Goal: Task Accomplishment & Management: Manage account settings

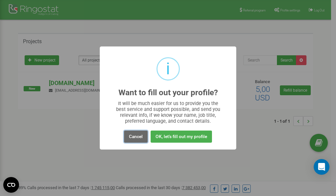
click at [139, 137] on button "Cancel" at bounding box center [136, 137] width 24 height 12
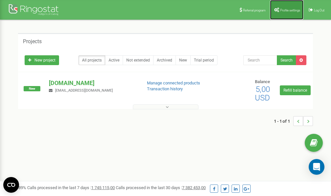
click at [284, 10] on span "Profile settings" at bounding box center [290, 11] width 20 height 4
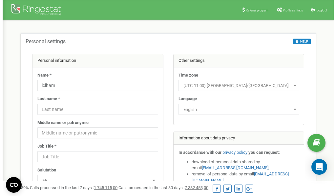
scroll to position [33, 0]
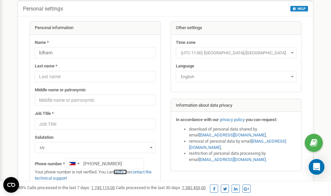
click at [123, 173] on link "verify it" at bounding box center [119, 172] width 13 height 5
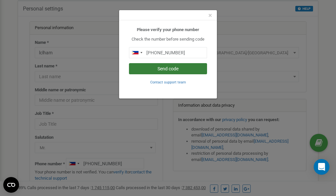
click at [161, 70] on button "Send code" at bounding box center [168, 68] width 78 height 11
